Goal: Task Accomplishment & Management: Complete application form

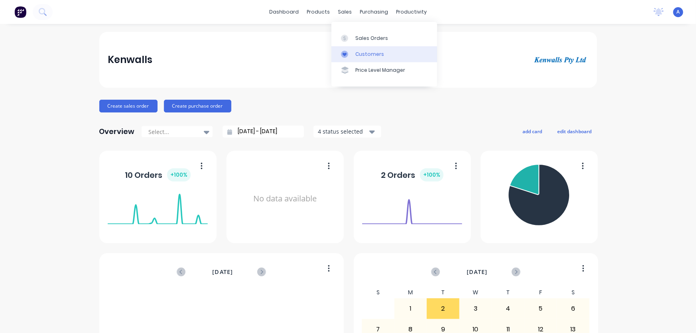
click at [356, 55] on div "Customers" at bounding box center [370, 54] width 29 height 7
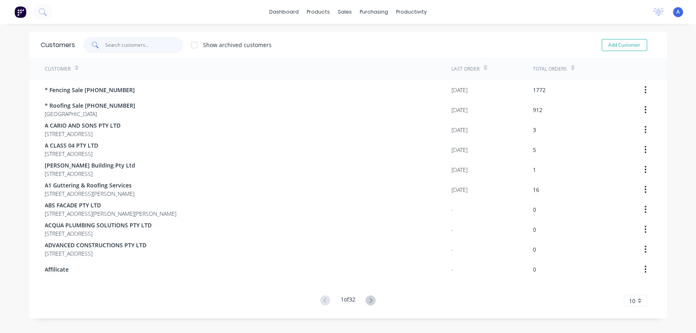
click at [124, 47] on input "text" at bounding box center [144, 45] width 78 height 16
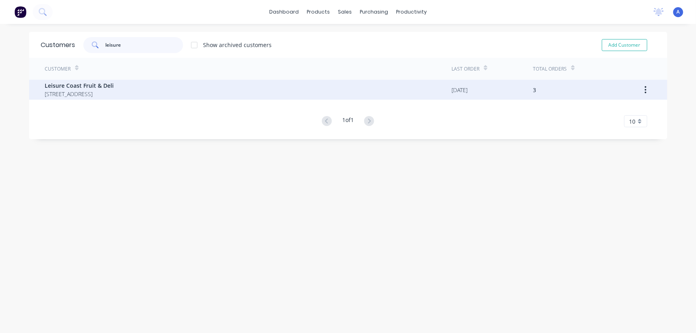
type input "leisure"
click at [103, 93] on span "[STREET_ADDRESS]" at bounding box center [79, 94] width 69 height 8
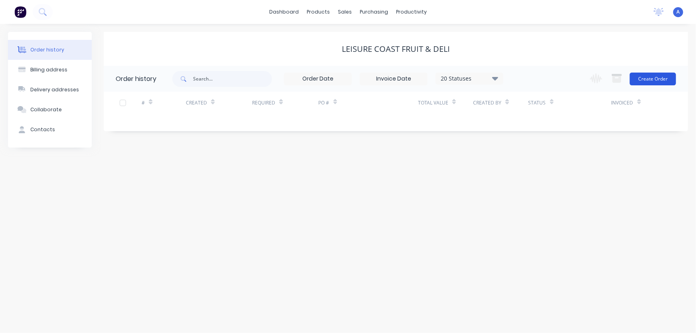
click at [659, 76] on button "Create Order" at bounding box center [653, 79] width 46 height 13
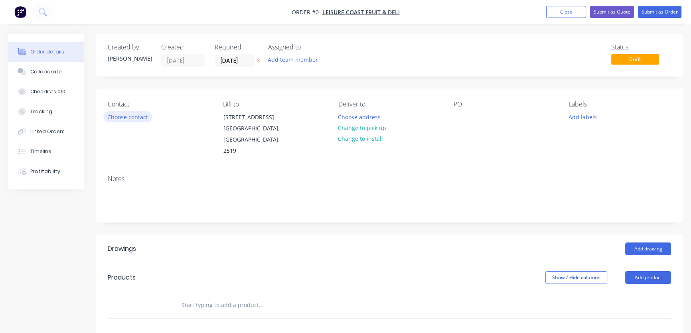
click at [127, 119] on button "Choose contact" at bounding box center [127, 116] width 49 height 11
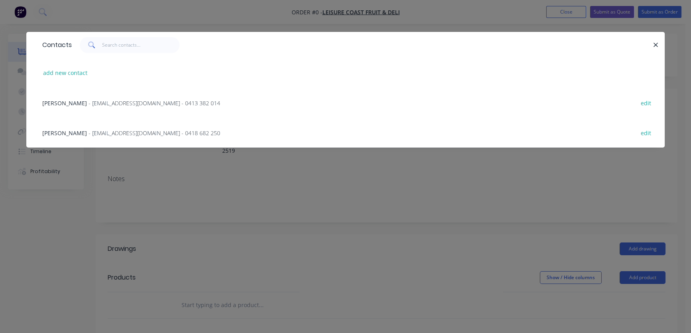
click at [123, 135] on span "- [EMAIL_ADDRESS][DOMAIN_NAME] - 0418 682 250" at bounding box center [155, 133] width 132 height 8
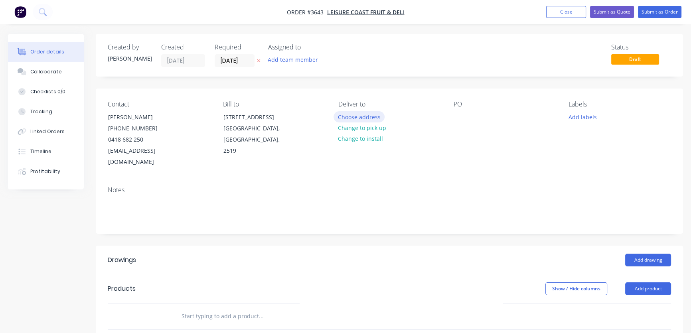
click at [356, 119] on button "Choose address" at bounding box center [359, 116] width 51 height 11
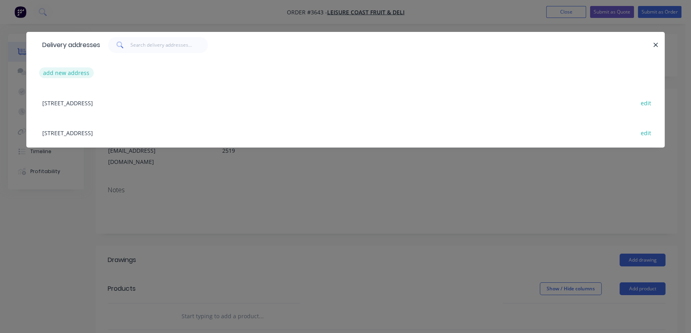
click at [65, 73] on button "add new address" at bounding box center [66, 72] width 55 height 11
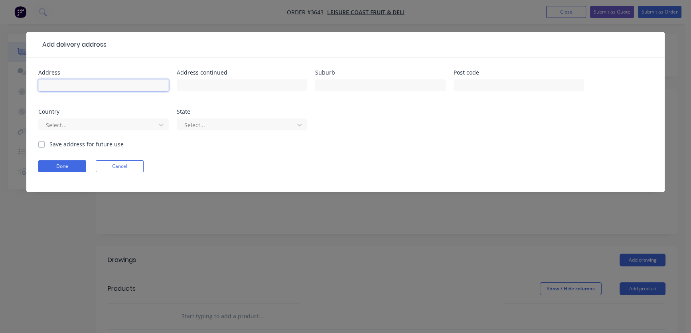
click at [68, 81] on input "text" at bounding box center [103, 85] width 131 height 12
type input "[STREET_ADDRESS]"
click at [49, 144] on label "Save address for future use" at bounding box center [86, 144] width 74 height 8
click at [40, 144] on input "Save address for future use" at bounding box center [41, 144] width 6 height 8
checkbox input "true"
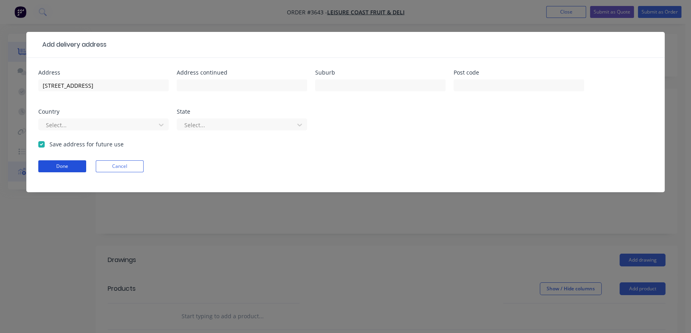
drag, startPoint x: 59, startPoint y: 166, endPoint x: 64, endPoint y: 168, distance: 5.8
click at [59, 166] on button "Done" at bounding box center [62, 166] width 48 height 12
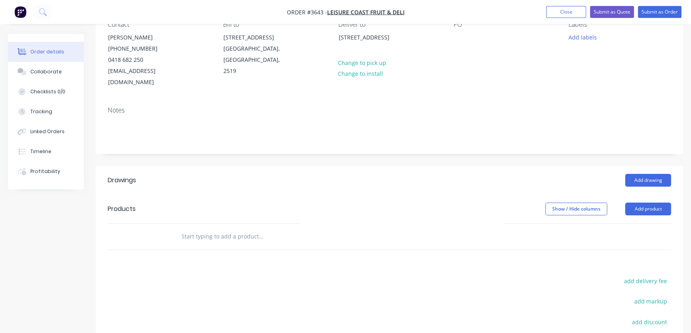
scroll to position [109, 0]
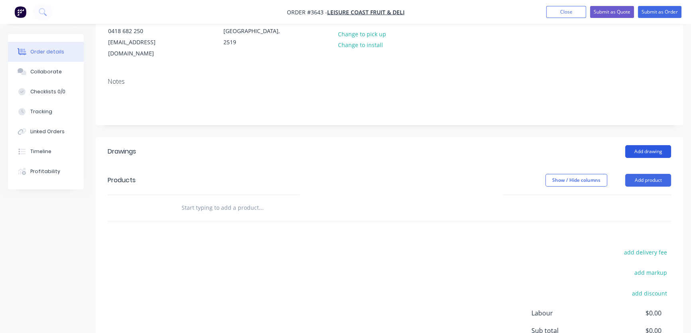
click at [651, 145] on button "Add drawing" at bounding box center [648, 151] width 46 height 13
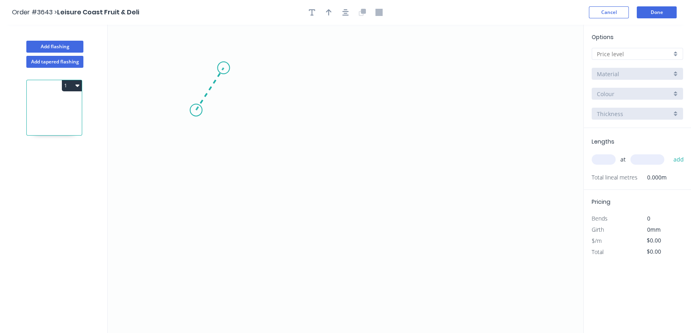
drag, startPoint x: 196, startPoint y: 110, endPoint x: 224, endPoint y: 68, distance: 50.5
click at [224, 68] on icon "0" at bounding box center [346, 179] width 476 height 309
drag, startPoint x: 224, startPoint y: 67, endPoint x: 355, endPoint y: 69, distance: 131.3
click at [355, 69] on icon "0 ?" at bounding box center [346, 179] width 476 height 309
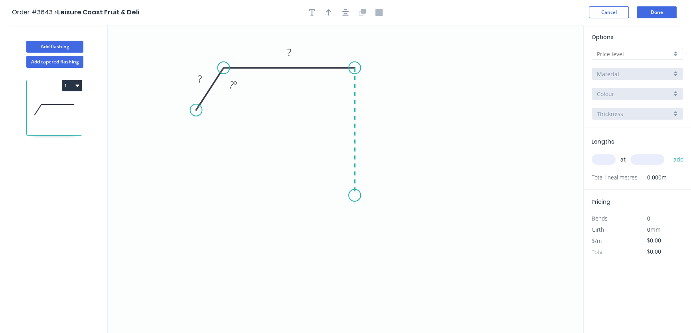
drag, startPoint x: 355, startPoint y: 69, endPoint x: 351, endPoint y: 196, distance: 127.0
click at [351, 196] on icon "0 ? ? ? º" at bounding box center [346, 179] width 476 height 309
drag, startPoint x: 351, startPoint y: 196, endPoint x: 319, endPoint y: 197, distance: 32.0
click at [319, 197] on icon "0 ? ? ? ? º" at bounding box center [346, 179] width 476 height 309
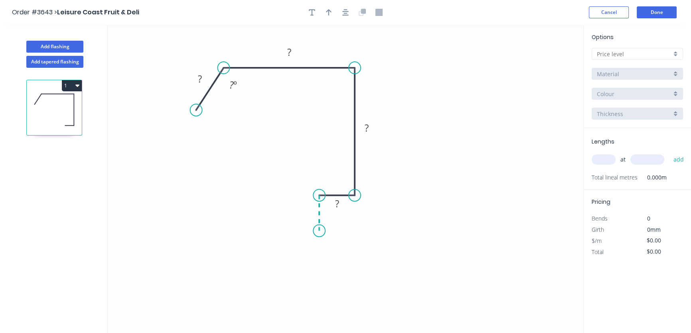
drag, startPoint x: 319, startPoint y: 197, endPoint x: 318, endPoint y: 231, distance: 33.9
click at [318, 231] on icon "0 ? ? ? ? ? º" at bounding box center [346, 179] width 476 height 309
click at [199, 78] on tspan "?" at bounding box center [200, 78] width 4 height 13
click at [198, 78] on rect at bounding box center [200, 79] width 16 height 11
click at [159, 78] on rect at bounding box center [158, 79] width 26 height 16
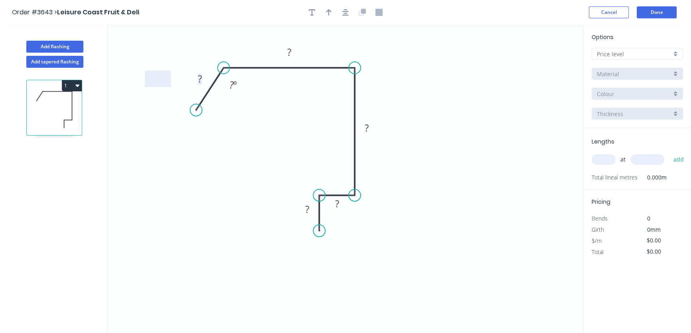
click at [199, 76] on tspan "?" at bounding box center [200, 78] width 4 height 13
click at [289, 52] on tspan "?" at bounding box center [289, 51] width 4 height 13
click at [367, 127] on tspan "?" at bounding box center [367, 127] width 4 height 13
click at [307, 208] on tspan "?" at bounding box center [307, 209] width 4 height 13
click at [308, 208] on tspan "?" at bounding box center [307, 209] width 4 height 13
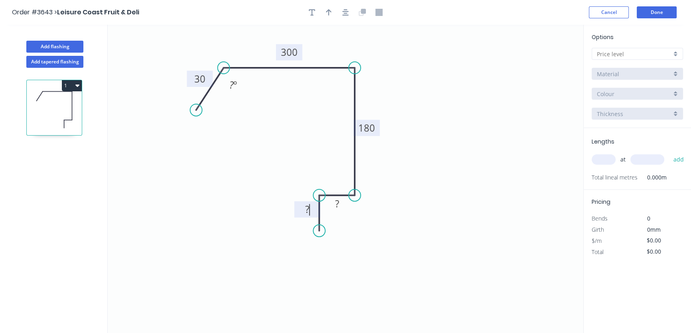
click at [306, 209] on tspan "?" at bounding box center [307, 209] width 4 height 13
click at [305, 208] on tspan "?" at bounding box center [307, 209] width 4 height 13
click at [307, 207] on tspan "?" at bounding box center [307, 209] width 4 height 13
click at [255, 204] on icon "0 30 300 180 ? ? ? º" at bounding box center [346, 179] width 476 height 309
click at [307, 209] on tspan "?" at bounding box center [307, 209] width 4 height 13
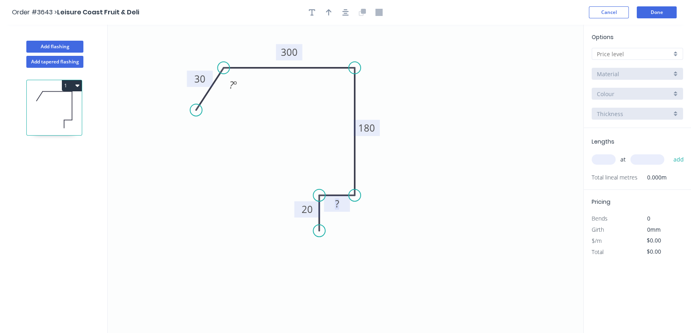
click at [335, 202] on tspan "?" at bounding box center [337, 203] width 4 height 13
drag, startPoint x: 365, startPoint y: 237, endPoint x: 349, endPoint y: 221, distance: 23.4
click at [363, 235] on icon "0 30 300 180 ? 20 ? º" at bounding box center [346, 179] width 476 height 309
click at [337, 203] on tspan "?" at bounding box center [337, 203] width 4 height 13
click at [231, 83] on tspan "?" at bounding box center [231, 84] width 4 height 13
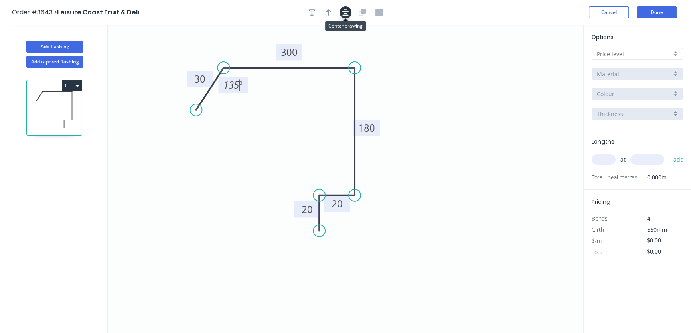
click at [346, 10] on icon "button" at bounding box center [345, 12] width 6 height 7
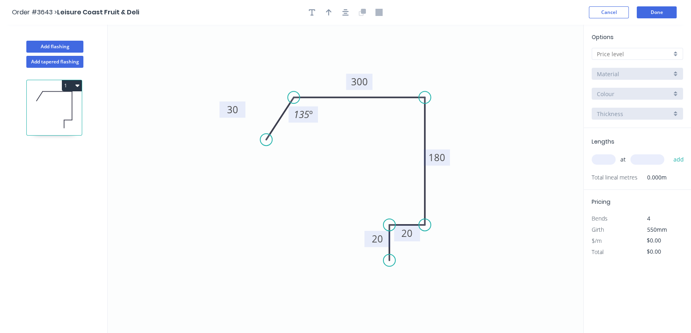
drag, startPoint x: 258, startPoint y: 108, endPoint x: 218, endPoint y: 109, distance: 39.9
click at [220, 109] on rect at bounding box center [233, 109] width 26 height 16
drag, startPoint x: 358, startPoint y: 74, endPoint x: 359, endPoint y: 52, distance: 22.0
click at [359, 52] on rect at bounding box center [361, 60] width 26 height 16
drag, startPoint x: 449, startPoint y: 157, endPoint x: 487, endPoint y: 165, distance: 38.8
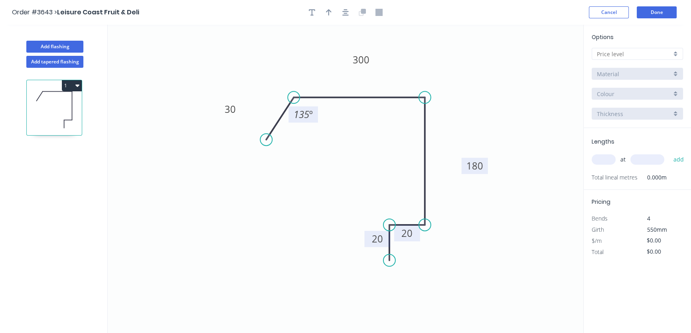
click at [487, 165] on rect at bounding box center [475, 166] width 26 height 16
drag, startPoint x: 405, startPoint y: 240, endPoint x: 402, endPoint y: 208, distance: 32.5
click at [402, 208] on rect at bounding box center [404, 201] width 26 height 16
drag, startPoint x: 365, startPoint y: 240, endPoint x: 348, endPoint y: 249, distance: 19.5
click at [348, 249] on rect at bounding box center [360, 247] width 26 height 16
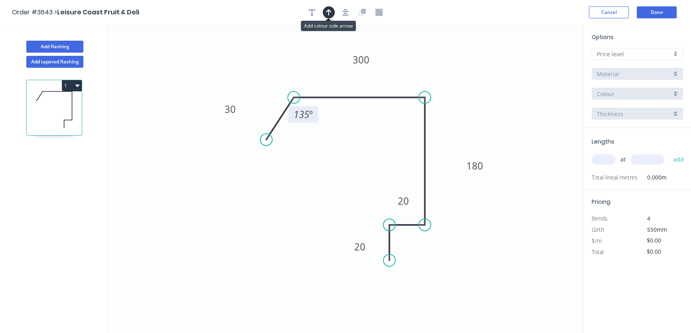
click at [326, 12] on icon "button" at bounding box center [329, 12] width 6 height 7
drag, startPoint x: 543, startPoint y: 65, endPoint x: 466, endPoint y: 96, distance: 82.9
click at [466, 96] on icon at bounding box center [472, 89] width 23 height 23
click at [675, 53] on div at bounding box center [637, 54] width 91 height 12
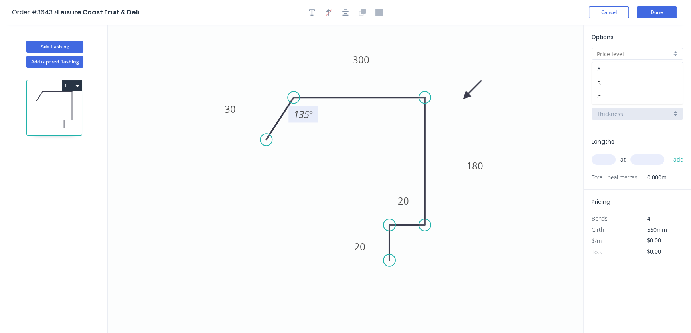
click at [649, 66] on div "A" at bounding box center [637, 69] width 91 height 14
type input "A"
type input "$41.73"
click at [678, 72] on div "*A-Zincalume" at bounding box center [637, 74] width 91 height 12
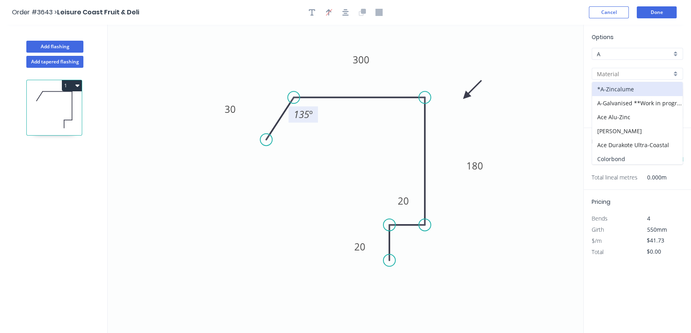
click at [630, 160] on div "Colorbond" at bounding box center [637, 159] width 91 height 14
type input "Colorbond"
type input "Basalt"
type input "$45.91"
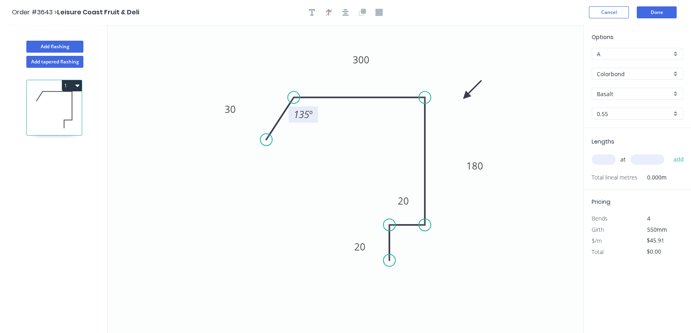
click at [675, 93] on div "Basalt" at bounding box center [637, 94] width 91 height 12
click at [623, 141] on div "Surfmist" at bounding box center [637, 141] width 91 height 14
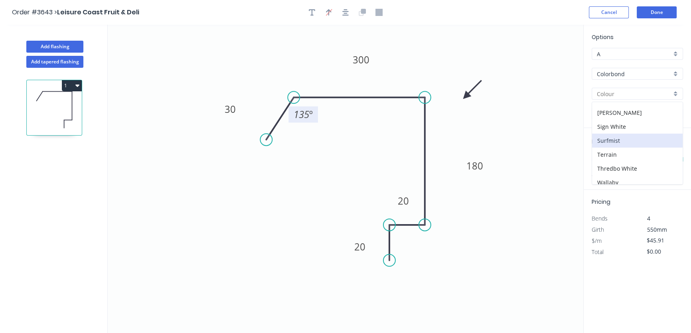
type input "Surfmist"
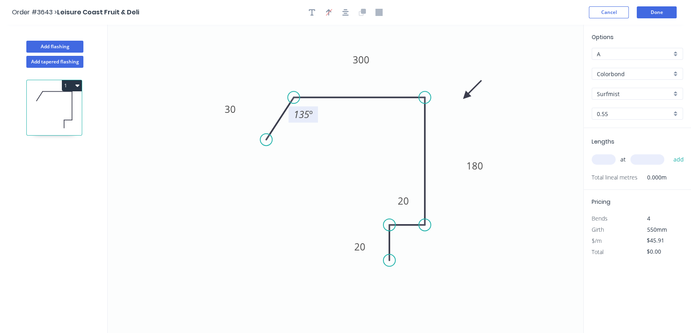
click at [605, 160] on input "text" at bounding box center [604, 159] width 24 height 10
type input "1"
click at [636, 160] on input "text" at bounding box center [648, 159] width 34 height 10
type input "3600"
click at [679, 158] on button "add" at bounding box center [678, 160] width 19 height 14
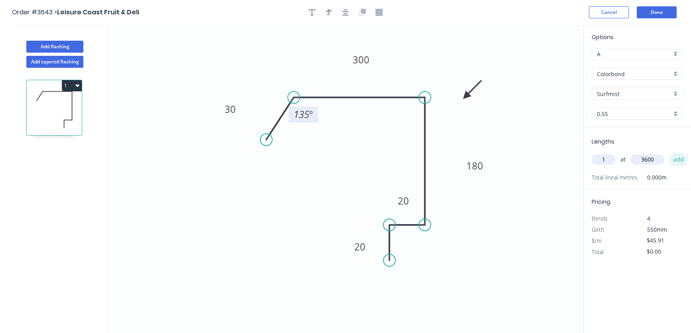
type input "$165.28"
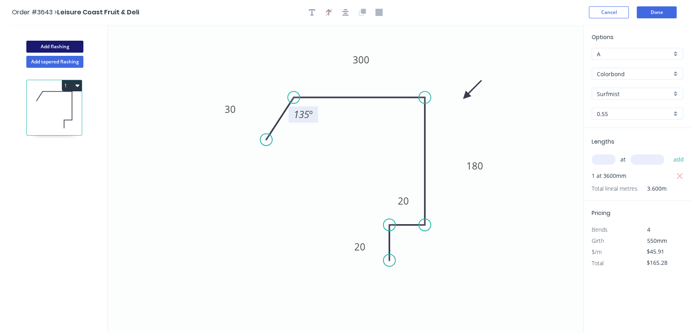
click at [51, 44] on button "Add flashing" at bounding box center [54, 47] width 57 height 12
type input "$0.00"
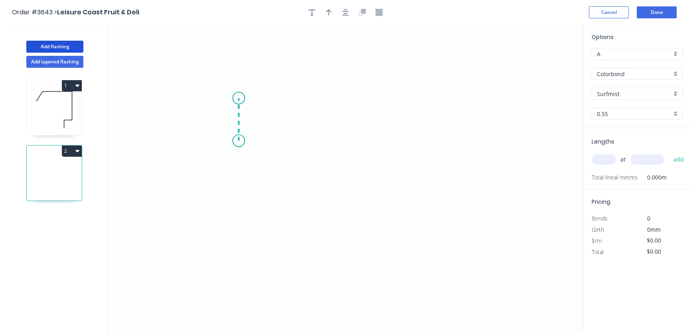
drag, startPoint x: 239, startPoint y: 141, endPoint x: 239, endPoint y: 98, distance: 42.7
click at [239, 98] on icon "0" at bounding box center [346, 179] width 476 height 309
drag, startPoint x: 239, startPoint y: 98, endPoint x: 387, endPoint y: 99, distance: 147.7
click at [387, 99] on icon "0 ?" at bounding box center [346, 179] width 476 height 309
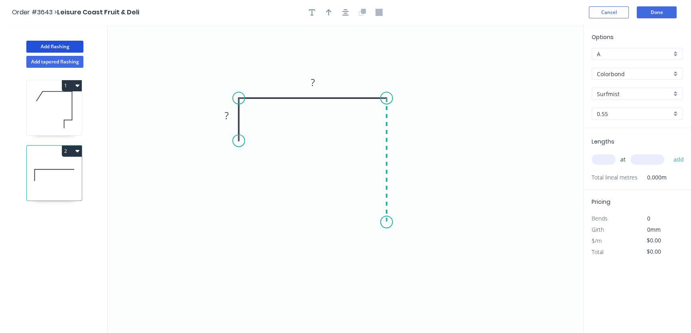
drag, startPoint x: 387, startPoint y: 99, endPoint x: 395, endPoint y: 222, distance: 123.2
click at [395, 222] on icon "0 ? ?" at bounding box center [346, 179] width 476 height 309
drag, startPoint x: 387, startPoint y: 221, endPoint x: 353, endPoint y: 223, distance: 34.0
click at [353, 223] on icon "0 ? ? ?" at bounding box center [346, 179] width 476 height 309
drag, startPoint x: 353, startPoint y: 223, endPoint x: 353, endPoint y: 258, distance: 35.1
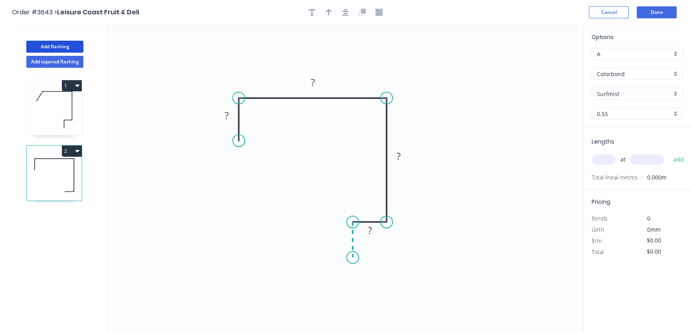
click at [353, 258] on icon "0 ? ? ? ?" at bounding box center [346, 179] width 476 height 309
click at [227, 114] on tspan "?" at bounding box center [227, 115] width 4 height 13
click at [313, 80] on tspan "?" at bounding box center [313, 82] width 4 height 13
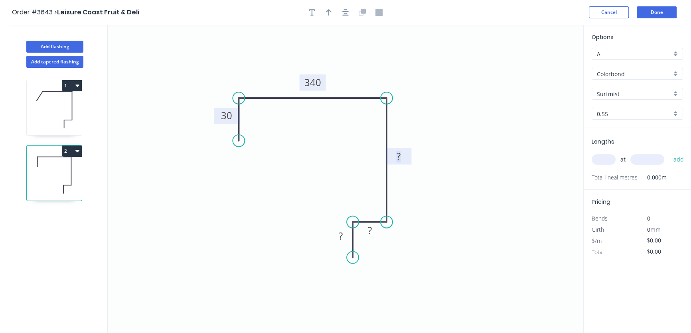
click at [397, 156] on tspan "?" at bounding box center [399, 156] width 4 height 13
click at [368, 229] on tspan "?" at bounding box center [370, 230] width 4 height 13
click at [340, 234] on tspan "?" at bounding box center [341, 235] width 4 height 13
click at [345, 11] on icon "button" at bounding box center [345, 12] width 6 height 6
type input "$45.91"
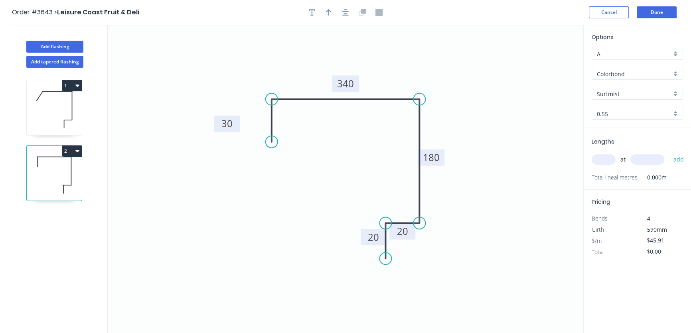
drag, startPoint x: 250, startPoint y: 117, endPoint x: 218, endPoint y: 124, distance: 33.4
click at [218, 124] on rect at bounding box center [227, 124] width 26 height 16
drag, startPoint x: 344, startPoint y: 79, endPoint x: 346, endPoint y: 66, distance: 13.6
click at [346, 66] on icon "0 30 340 180 20 20" at bounding box center [346, 179] width 476 height 309
drag, startPoint x: 340, startPoint y: 77, endPoint x: 336, endPoint y: 72, distance: 7.1
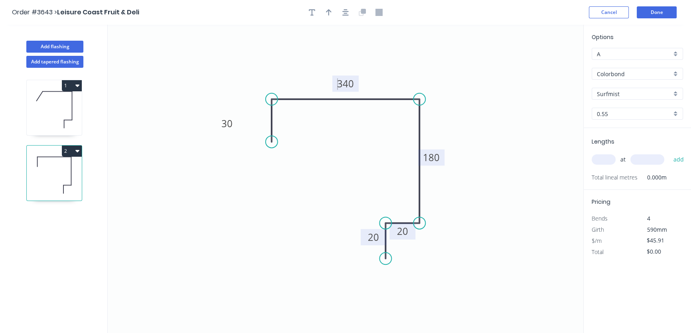
click at [336, 72] on icon "0 30 340 180 20 20" at bounding box center [346, 179] width 476 height 309
drag, startPoint x: 358, startPoint y: 83, endPoint x: 346, endPoint y: 71, distance: 16.7
click at [346, 71] on rect at bounding box center [335, 71] width 26 height 16
drag, startPoint x: 443, startPoint y: 155, endPoint x: 475, endPoint y: 158, distance: 32.4
click at [475, 158] on rect at bounding box center [464, 160] width 26 height 16
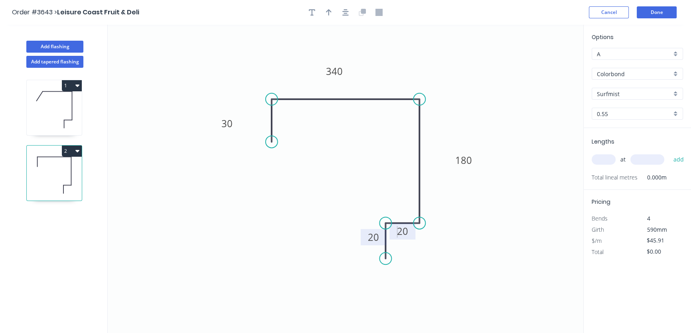
drag, startPoint x: 401, startPoint y: 237, endPoint x: 401, endPoint y: 218, distance: 19.6
click at [401, 218] on icon "0 30 340 180 20 20" at bounding box center [346, 179] width 476 height 309
drag, startPoint x: 413, startPoint y: 232, endPoint x: 407, endPoint y: 203, distance: 29.7
click at [407, 203] on rect at bounding box center [397, 202] width 26 height 16
drag, startPoint x: 363, startPoint y: 241, endPoint x: 339, endPoint y: 246, distance: 24.6
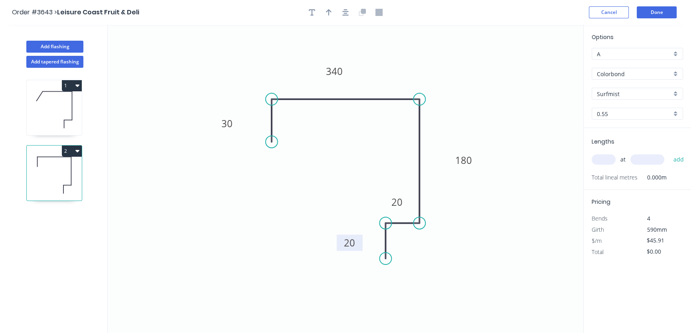
click at [339, 246] on rect at bounding box center [350, 243] width 26 height 16
click at [328, 14] on icon "button" at bounding box center [329, 12] width 6 height 7
drag, startPoint x: 544, startPoint y: 63, endPoint x: 470, endPoint y: 108, distance: 86.1
click at [464, 112] on icon at bounding box center [463, 105] width 7 height 26
click at [468, 97] on icon at bounding box center [464, 103] width 7 height 26
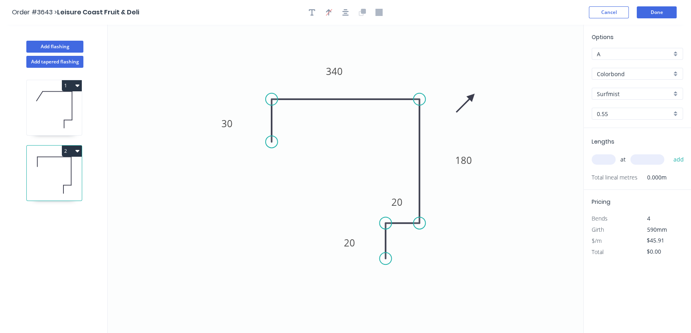
drag, startPoint x: 471, startPoint y: 94, endPoint x: 472, endPoint y: 98, distance: 4.1
drag, startPoint x: 481, startPoint y: 115, endPoint x: 469, endPoint y: 120, distance: 12.7
click at [469, 120] on icon at bounding box center [475, 113] width 23 height 23
click at [605, 160] on input "text" at bounding box center [604, 159] width 24 height 10
type input "1"
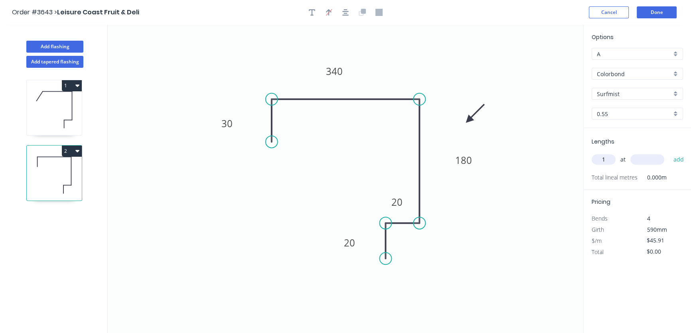
click at [636, 156] on input "text" at bounding box center [648, 159] width 34 height 10
type input "3600"
click at [680, 158] on button "add" at bounding box center [678, 160] width 19 height 14
type input "$165.28"
click at [56, 47] on button "Add flashing" at bounding box center [54, 47] width 57 height 12
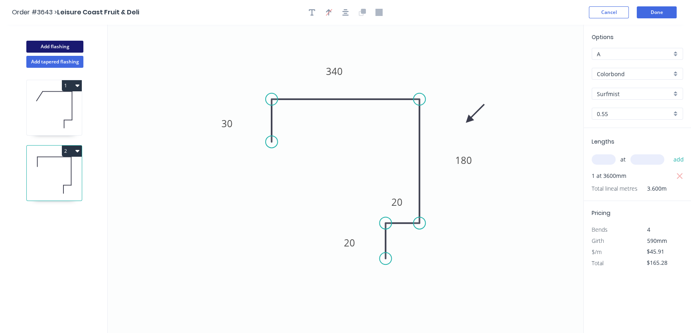
type input "$0.00"
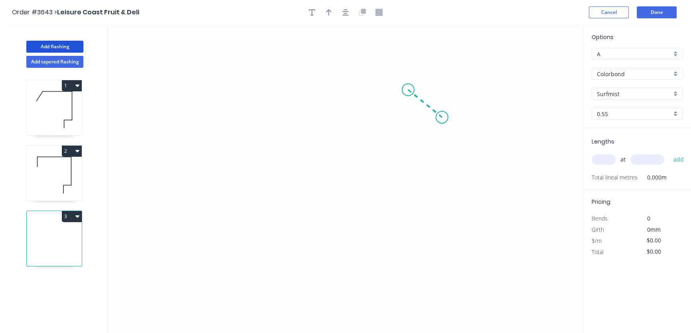
drag, startPoint x: 408, startPoint y: 90, endPoint x: 442, endPoint y: 117, distance: 43.7
click at [442, 117] on icon "0" at bounding box center [346, 179] width 476 height 309
click at [441, 120] on circle at bounding box center [442, 117] width 12 height 12
click at [442, 118] on circle at bounding box center [442, 117] width 12 height 12
drag, startPoint x: 442, startPoint y: 118, endPoint x: 286, endPoint y: 107, distance: 156.8
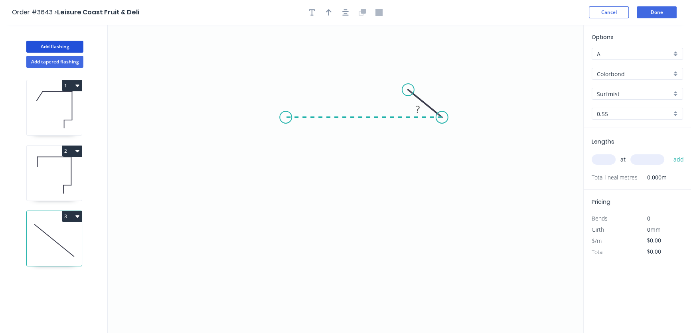
click at [286, 107] on icon "0 ?" at bounding box center [346, 179] width 476 height 309
drag, startPoint x: 285, startPoint y: 114, endPoint x: 279, endPoint y: 124, distance: 11.4
click at [279, 124] on icon "0 ? ? ? º" at bounding box center [346, 179] width 476 height 309
click at [278, 116] on circle at bounding box center [279, 117] width 12 height 12
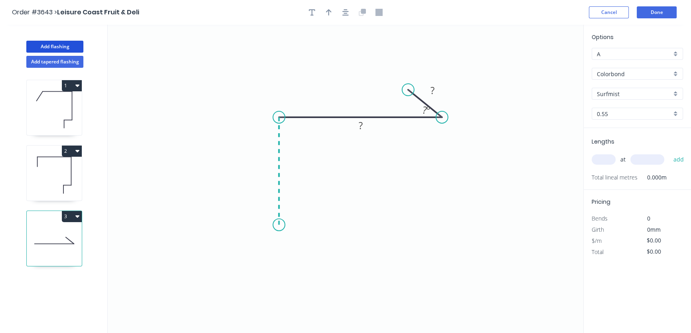
drag, startPoint x: 278, startPoint y: 116, endPoint x: 279, endPoint y: 225, distance: 109.0
click at [279, 225] on icon "0 ? ? ? º" at bounding box center [346, 179] width 476 height 309
drag, startPoint x: 279, startPoint y: 225, endPoint x: 329, endPoint y: 226, distance: 49.5
click at [329, 226] on icon "0 ? ? ? ? º" at bounding box center [346, 179] width 476 height 309
drag, startPoint x: 329, startPoint y: 226, endPoint x: 330, endPoint y: 264, distance: 38.3
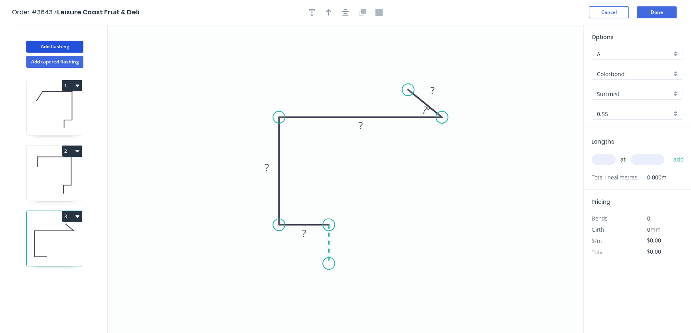
click at [330, 264] on icon "0 ? ? ? ? ? º" at bounding box center [346, 179] width 476 height 309
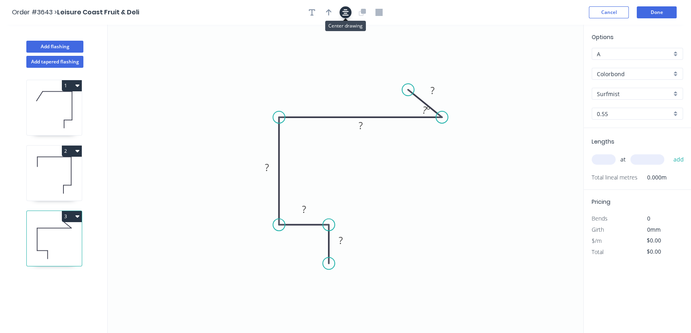
click at [344, 12] on icon "button" at bounding box center [345, 12] width 6 height 6
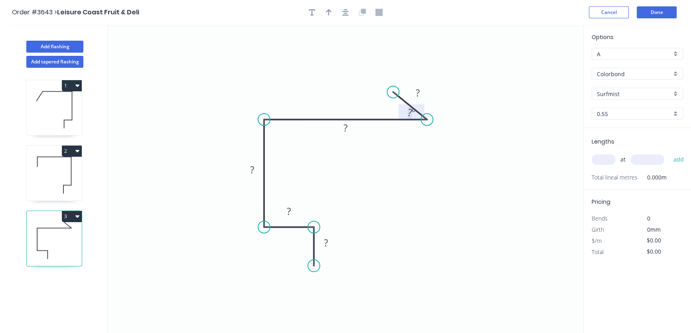
click at [410, 112] on tspan "?" at bounding box center [410, 112] width 4 height 13
drag, startPoint x: 400, startPoint y: 110, endPoint x: 374, endPoint y: 108, distance: 26.4
click at [374, 108] on rect at bounding box center [385, 111] width 26 height 16
click at [418, 93] on tspan "?" at bounding box center [418, 92] width 4 height 13
click at [344, 129] on tspan "?" at bounding box center [346, 127] width 4 height 13
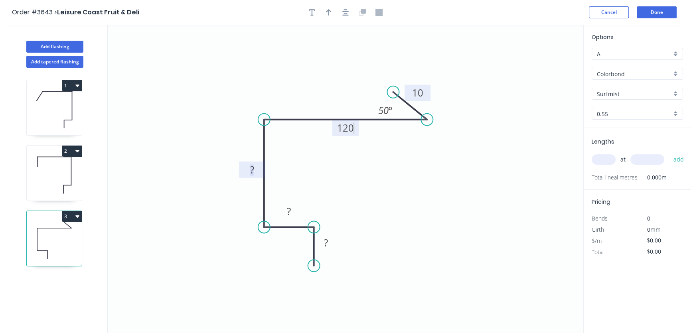
click at [248, 170] on rect at bounding box center [252, 170] width 16 height 11
click at [289, 209] on tspan "?" at bounding box center [289, 211] width 4 height 13
click at [344, 198] on icon "0 ? ? 180 120 10 50 º" at bounding box center [346, 179] width 476 height 309
click at [288, 212] on tspan "?" at bounding box center [289, 211] width 4 height 13
click at [324, 242] on tspan "?" at bounding box center [326, 242] width 4 height 13
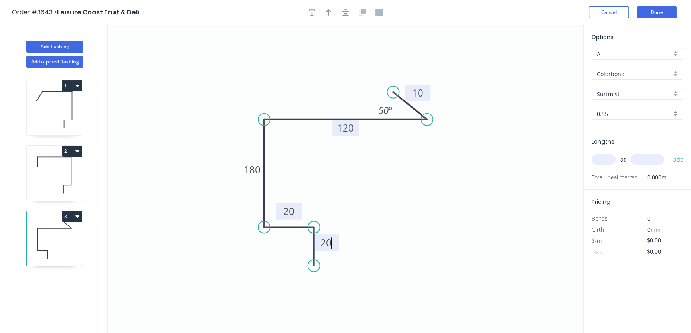
click at [371, 227] on icon "0 20 20 180 120 10 50 º" at bounding box center [346, 179] width 476 height 309
type input "$30.14"
drag, startPoint x: 337, startPoint y: 244, endPoint x: 355, endPoint y: 253, distance: 20.2
click at [355, 253] on rect at bounding box center [344, 251] width 26 height 16
drag, startPoint x: 288, startPoint y: 204, endPoint x: 294, endPoint y: 190, distance: 15.9
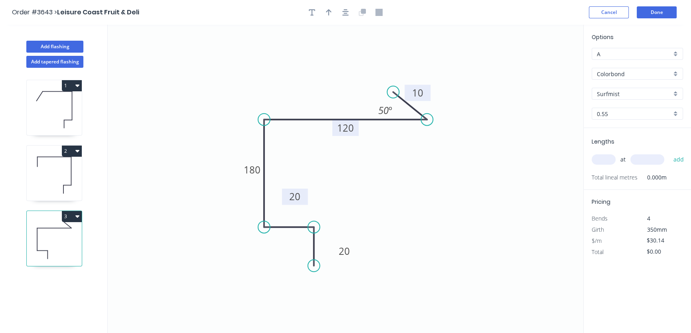
click at [294, 190] on rect at bounding box center [295, 197] width 26 height 16
drag, startPoint x: 237, startPoint y: 168, endPoint x: 227, endPoint y: 170, distance: 10.0
click at [227, 170] on icon "0 20 20 180 120 10 50 º" at bounding box center [346, 179] width 476 height 309
drag, startPoint x: 241, startPoint y: 170, endPoint x: 212, endPoint y: 172, distance: 29.6
click at [212, 172] on rect at bounding box center [223, 172] width 26 height 16
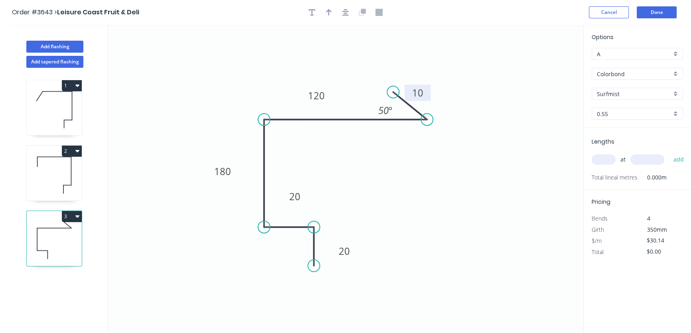
drag, startPoint x: 338, startPoint y: 135, endPoint x: 309, endPoint y: 102, distance: 43.5
click at [309, 102] on rect at bounding box center [316, 95] width 26 height 16
drag, startPoint x: 428, startPoint y: 93, endPoint x: 443, endPoint y: 87, distance: 16.3
click at [443, 87] on rect at bounding box center [433, 87] width 26 height 16
click at [330, 12] on icon "button" at bounding box center [329, 12] width 6 height 6
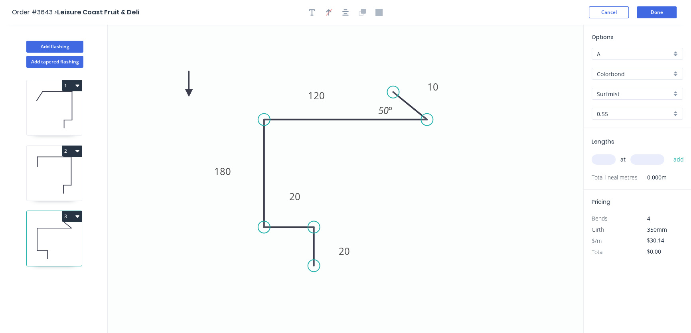
drag, startPoint x: 542, startPoint y: 62, endPoint x: 189, endPoint y: 93, distance: 354.6
click at [189, 93] on icon at bounding box center [189, 84] width 7 height 26
click at [188, 91] on icon at bounding box center [180, 92] width 26 height 7
click at [605, 160] on input "text" at bounding box center [604, 159] width 24 height 10
type input "2"
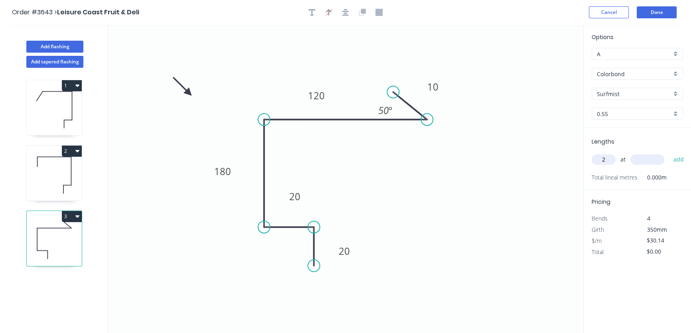
click at [637, 156] on input "text" at bounding box center [648, 159] width 34 height 10
type input "7500"
click at [53, 46] on button "Add flashing" at bounding box center [54, 47] width 57 height 12
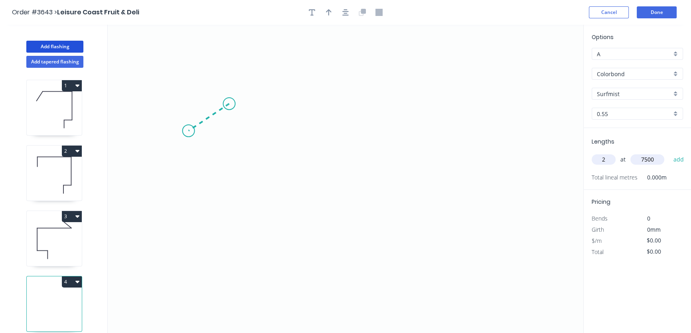
drag, startPoint x: 229, startPoint y: 104, endPoint x: 188, endPoint y: 131, distance: 48.9
click at [188, 131] on icon "0" at bounding box center [346, 179] width 476 height 309
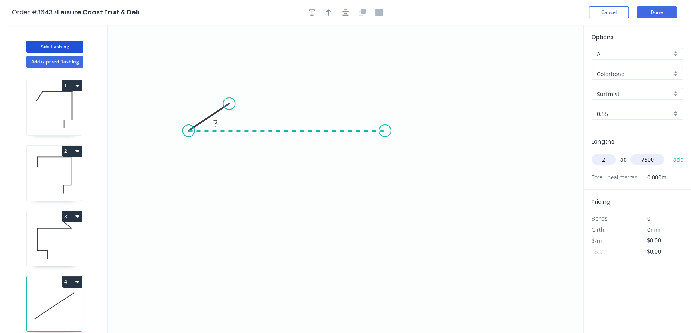
drag, startPoint x: 188, startPoint y: 131, endPoint x: 385, endPoint y: 124, distance: 196.9
click at [385, 124] on icon "0 ?" at bounding box center [346, 179] width 476 height 309
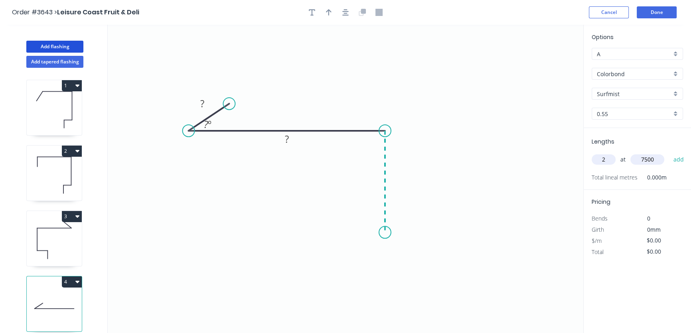
drag, startPoint x: 385, startPoint y: 123, endPoint x: 389, endPoint y: 233, distance: 110.2
click at [389, 233] on icon "0 ? ? ? º" at bounding box center [346, 179] width 476 height 309
drag, startPoint x: 386, startPoint y: 232, endPoint x: 365, endPoint y: 251, distance: 28.2
click at [365, 251] on icon "0 ? ? ? ? º" at bounding box center [346, 179] width 476 height 309
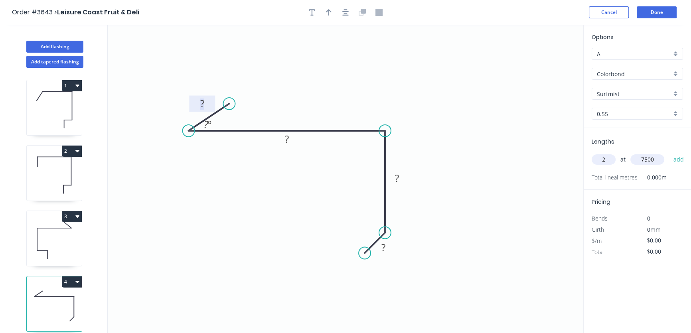
click at [202, 104] on tspan "?" at bounding box center [202, 103] width 4 height 13
click at [205, 125] on tspan "?" at bounding box center [206, 124] width 4 height 13
click at [288, 137] on tspan "?" at bounding box center [287, 139] width 4 height 13
click at [396, 177] on tspan "?" at bounding box center [397, 178] width 4 height 13
click at [382, 248] on tspan "?" at bounding box center [384, 247] width 4 height 13
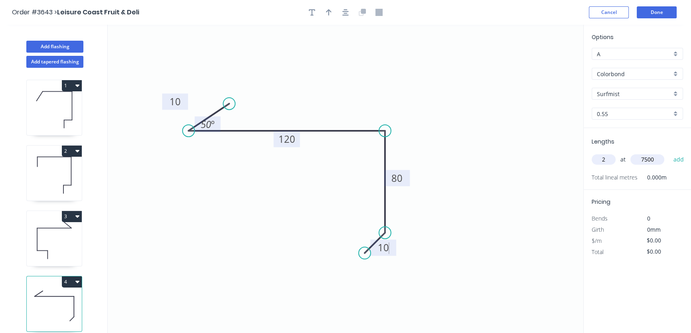
drag, startPoint x: 190, startPoint y: 106, endPoint x: 163, endPoint y: 104, distance: 27.2
click at [163, 104] on rect at bounding box center [175, 102] width 26 height 16
type input "$23.18"
drag, startPoint x: 220, startPoint y: 122, endPoint x: 239, endPoint y: 120, distance: 19.7
click at [239, 120] on rect at bounding box center [227, 122] width 26 height 16
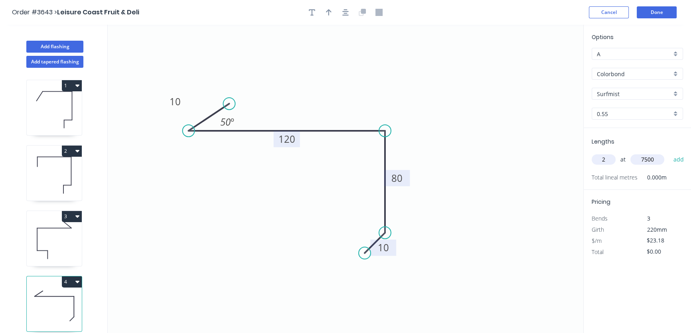
click at [300, 143] on icon "0 10 120 80 10 50 º" at bounding box center [346, 179] width 476 height 309
drag, startPoint x: 299, startPoint y: 140, endPoint x: 295, endPoint y: 163, distance: 23.8
click at [296, 163] on rect at bounding box center [284, 162] width 26 height 16
drag, startPoint x: 407, startPoint y: 179, endPoint x: 435, endPoint y: 177, distance: 28.4
click at [435, 177] on rect at bounding box center [425, 176] width 26 height 16
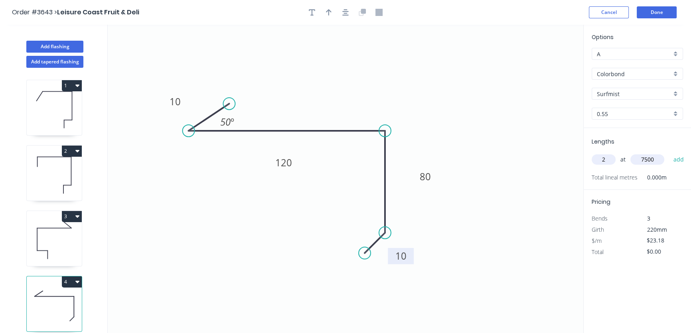
drag, startPoint x: 390, startPoint y: 254, endPoint x: 408, endPoint y: 263, distance: 19.5
click at [408, 263] on rect at bounding box center [401, 256] width 26 height 16
click at [308, 10] on button "button" at bounding box center [312, 12] width 12 height 12
click at [136, 49] on textarea at bounding box center [159, 57] width 65 height 30
drag, startPoint x: 195, startPoint y: 75, endPoint x: 161, endPoint y: 62, distance: 35.7
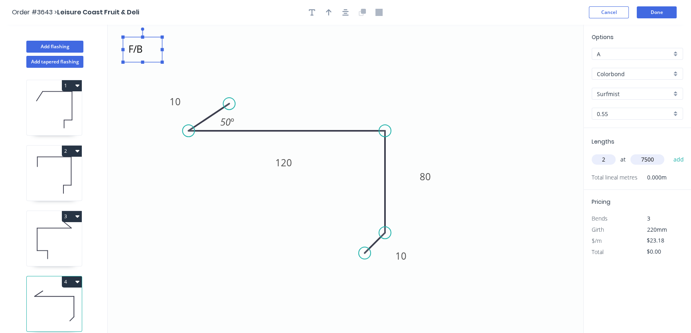
click at [161, 62] on rect at bounding box center [161, 62] width 3 height 3
click at [194, 59] on icon "F/B 10 120 80 10 50 º" at bounding box center [346, 179] width 476 height 309
type textarea "F/B"
drag, startPoint x: 160, startPoint y: 52, endPoint x: 427, endPoint y: 275, distance: 347.7
click at [427, 275] on rect at bounding box center [409, 270] width 39 height 25
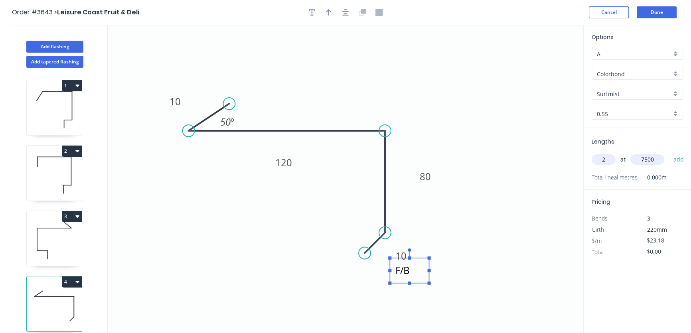
click at [457, 255] on icon "F/B 10 120 80 10 50 º" at bounding box center [346, 179] width 476 height 309
click at [330, 10] on icon "button" at bounding box center [329, 12] width 6 height 6
drag, startPoint x: 550, startPoint y: 65, endPoint x: 534, endPoint y: 64, distance: 15.2
click at [528, 71] on icon "F/B 10 120 80 10 50 º" at bounding box center [346, 179] width 476 height 309
drag, startPoint x: 543, startPoint y: 62, endPoint x: 438, endPoint y: 103, distance: 112.7
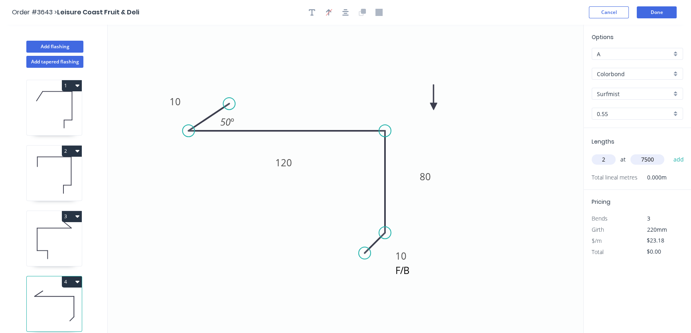
click at [435, 105] on icon at bounding box center [433, 98] width 7 height 26
drag, startPoint x: 435, startPoint y: 104, endPoint x: 435, endPoint y: 129, distance: 25.1
click at [435, 129] on icon at bounding box center [441, 122] width 23 height 23
click at [346, 14] on icon "button" at bounding box center [345, 12] width 6 height 7
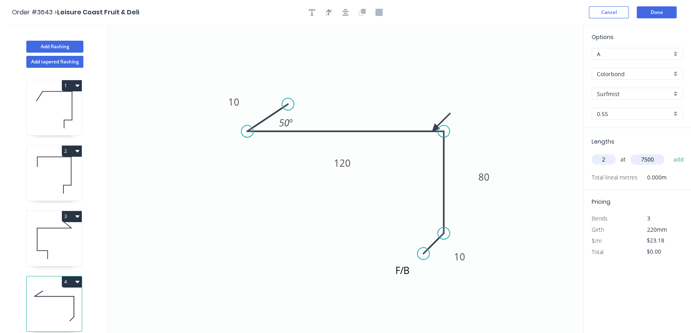
drag, startPoint x: 405, startPoint y: 284, endPoint x: 411, endPoint y: 284, distance: 6.8
click at [411, 284] on icon "F/B 10 120 80 10 50 º" at bounding box center [346, 179] width 476 height 309
click at [343, 154] on icon "F/B 10 120 80 10 50 º" at bounding box center [346, 179] width 476 height 309
drag, startPoint x: 353, startPoint y: 162, endPoint x: 369, endPoint y: 107, distance: 58.1
click at [369, 107] on rect at bounding box center [358, 107] width 26 height 16
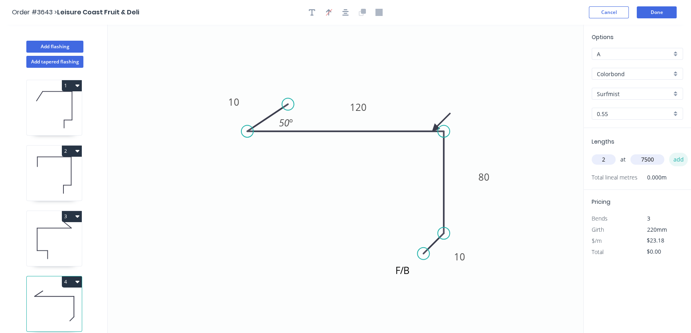
click at [677, 160] on button "add" at bounding box center [678, 160] width 19 height 14
type input "$347.70"
click at [56, 238] on icon at bounding box center [54, 240] width 55 height 51
type input "$30.14"
type input "$0.00"
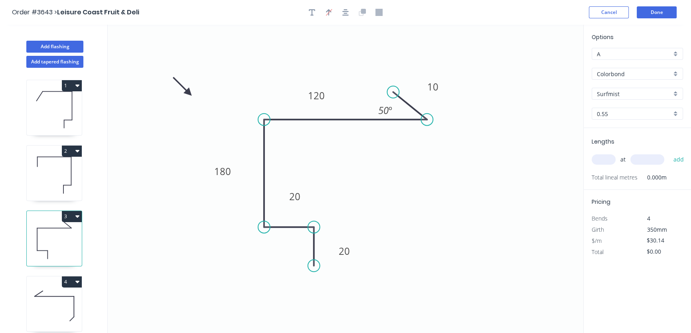
click at [604, 160] on input "text" at bounding box center [604, 159] width 24 height 10
type input "2"
click at [639, 156] on input "text" at bounding box center [648, 159] width 34 height 10
type input "7500"
click at [680, 157] on button "add" at bounding box center [678, 160] width 19 height 14
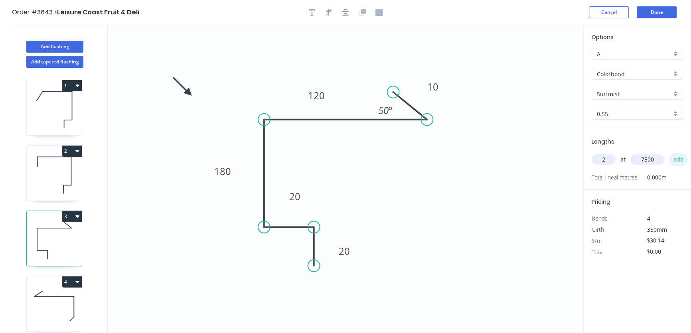
type input "$452.10"
click at [663, 12] on button "Done" at bounding box center [657, 12] width 40 height 12
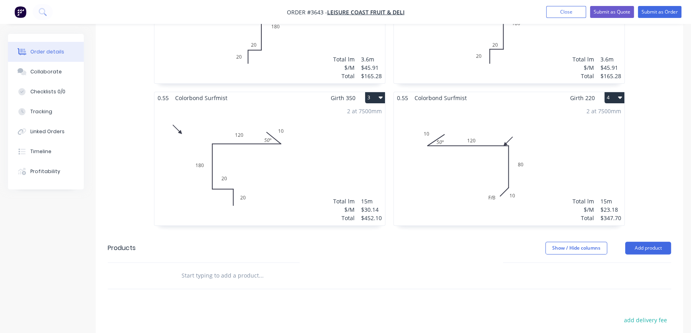
scroll to position [326, 0]
click at [500, 154] on div "2 at 7500mm Total lm $/M Total 15m $23.18 $347.70" at bounding box center [509, 163] width 231 height 122
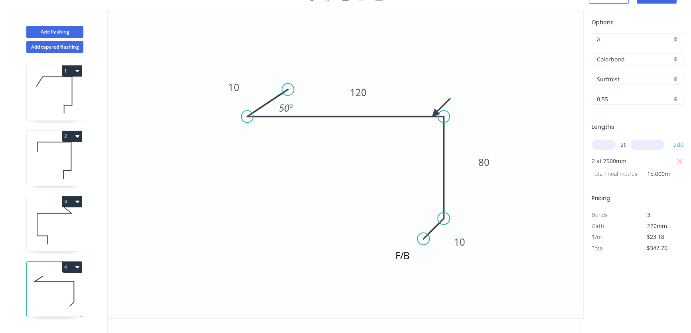
scroll to position [14, 0]
click at [500, 154] on icon "F/B 10 120 80 10 50 º" at bounding box center [346, 164] width 476 height 309
drag, startPoint x: 437, startPoint y: 111, endPoint x: 467, endPoint y: 104, distance: 31.1
click at [470, 103] on icon "F/B 10 120 80 10 50 º" at bounding box center [346, 164] width 476 height 309
drag, startPoint x: 436, startPoint y: 110, endPoint x: 448, endPoint y: 104, distance: 13.4
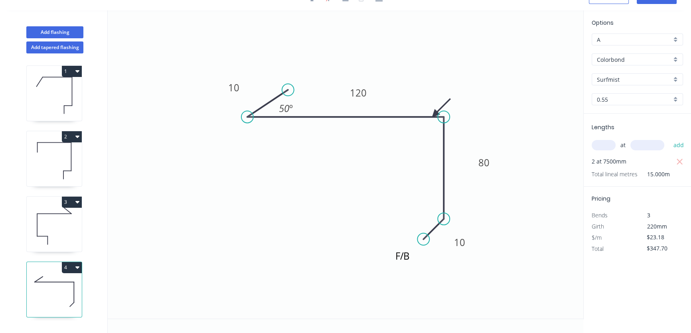
click at [448, 104] on icon "F/B 10 120 80 10 50 º" at bounding box center [346, 164] width 476 height 309
drag, startPoint x: 443, startPoint y: 105, endPoint x: 459, endPoint y: 96, distance: 17.9
click at [446, 104] on icon at bounding box center [441, 108] width 23 height 23
drag, startPoint x: 448, startPoint y: 101, endPoint x: 511, endPoint y: 115, distance: 64.9
click at [511, 115] on icon at bounding box center [517, 108] width 23 height 23
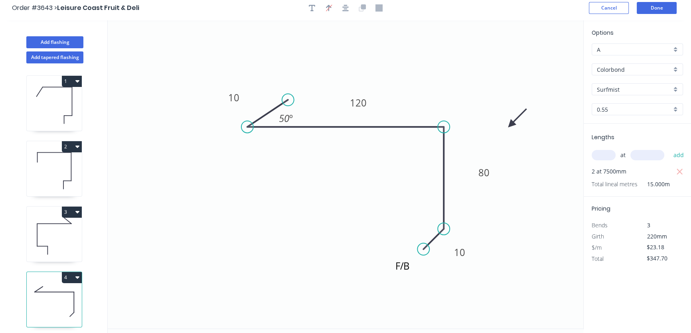
scroll to position [0, 0]
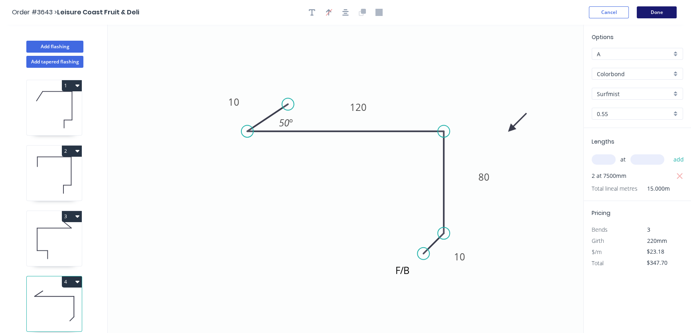
click at [659, 12] on button "Done" at bounding box center [657, 12] width 40 height 12
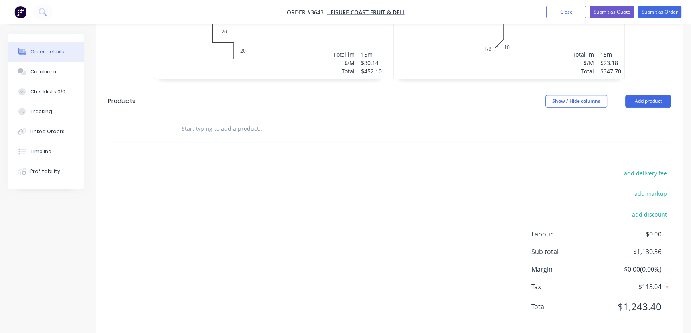
scroll to position [472, 0]
click at [647, 168] on button "add delivery fee" at bounding box center [645, 173] width 51 height 11
type input "110"
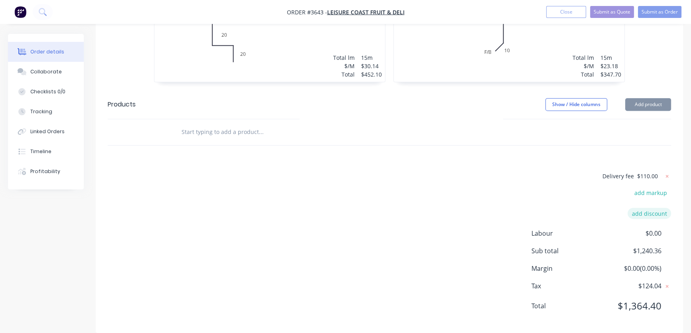
click at [651, 208] on button "add discount" at bounding box center [650, 213] width 44 height 11
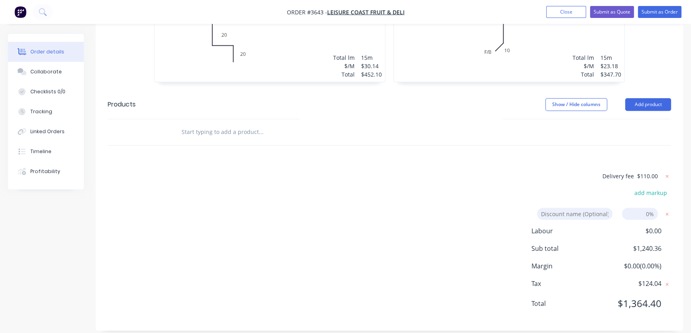
scroll to position [467, 0]
type input "2"
click at [646, 210] on input at bounding box center [640, 216] width 36 height 12
click at [648, 210] on input at bounding box center [640, 216] width 36 height 12
type input "25"
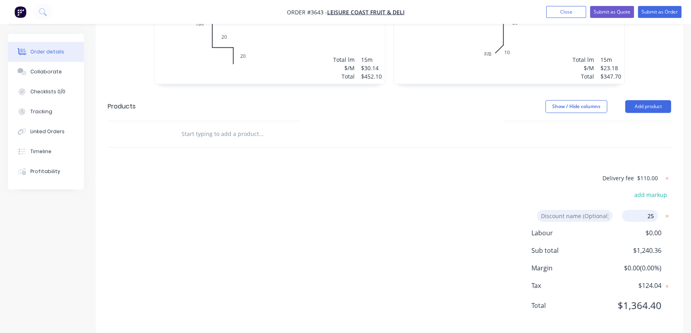
click input "submit" at bounding box center [0, 0] width 0 height 0
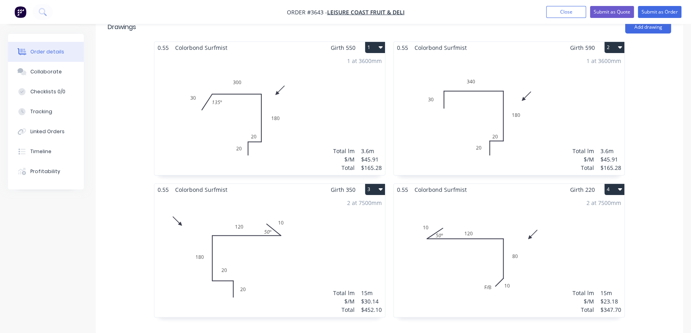
scroll to position [0, 0]
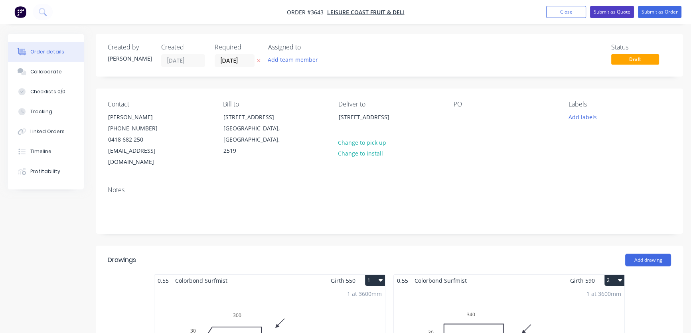
click at [613, 11] on button "Submit as Quote" at bounding box center [612, 12] width 44 height 12
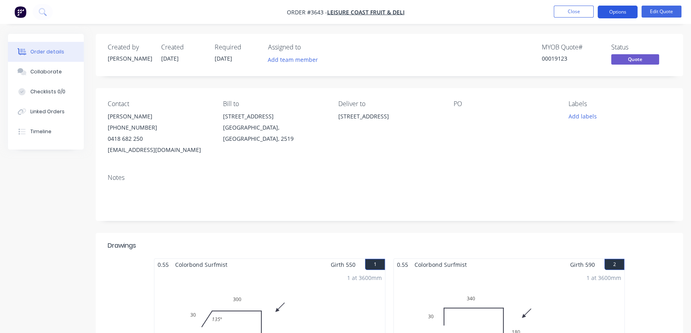
click at [617, 12] on button "Options" at bounding box center [618, 12] width 40 height 13
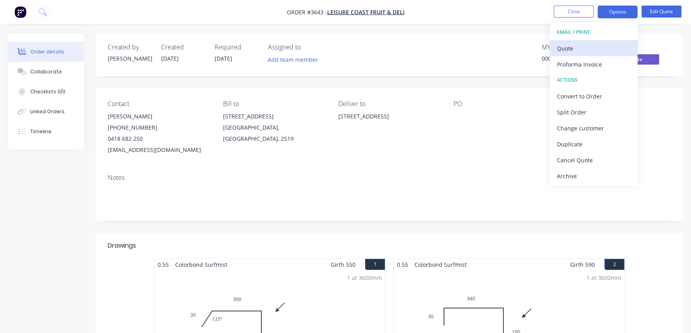
click at [570, 49] on div "Quote" at bounding box center [593, 49] width 73 height 12
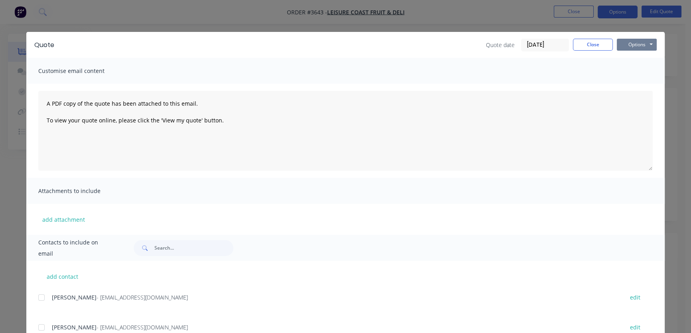
click at [634, 46] on button "Options" at bounding box center [637, 45] width 40 height 12
click at [633, 74] on button "Print" at bounding box center [642, 71] width 51 height 13
